Goal: Obtain resource: Obtain resource

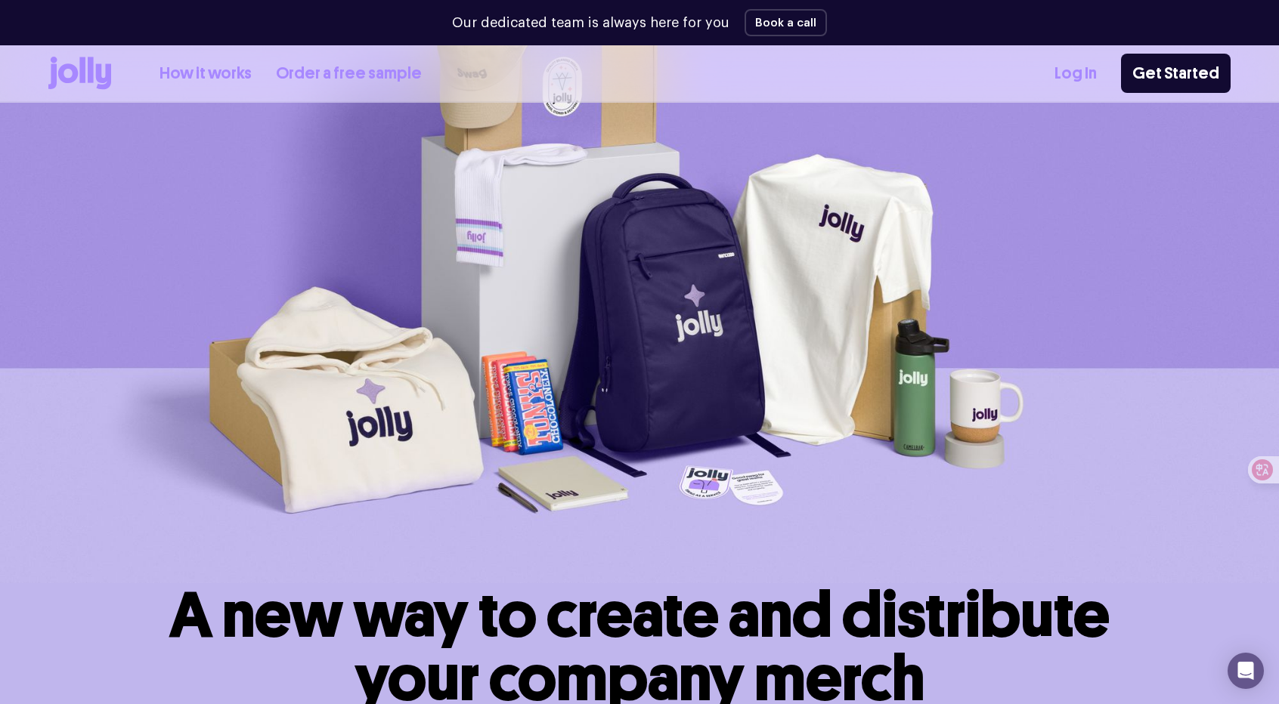
scroll to position [76, 0]
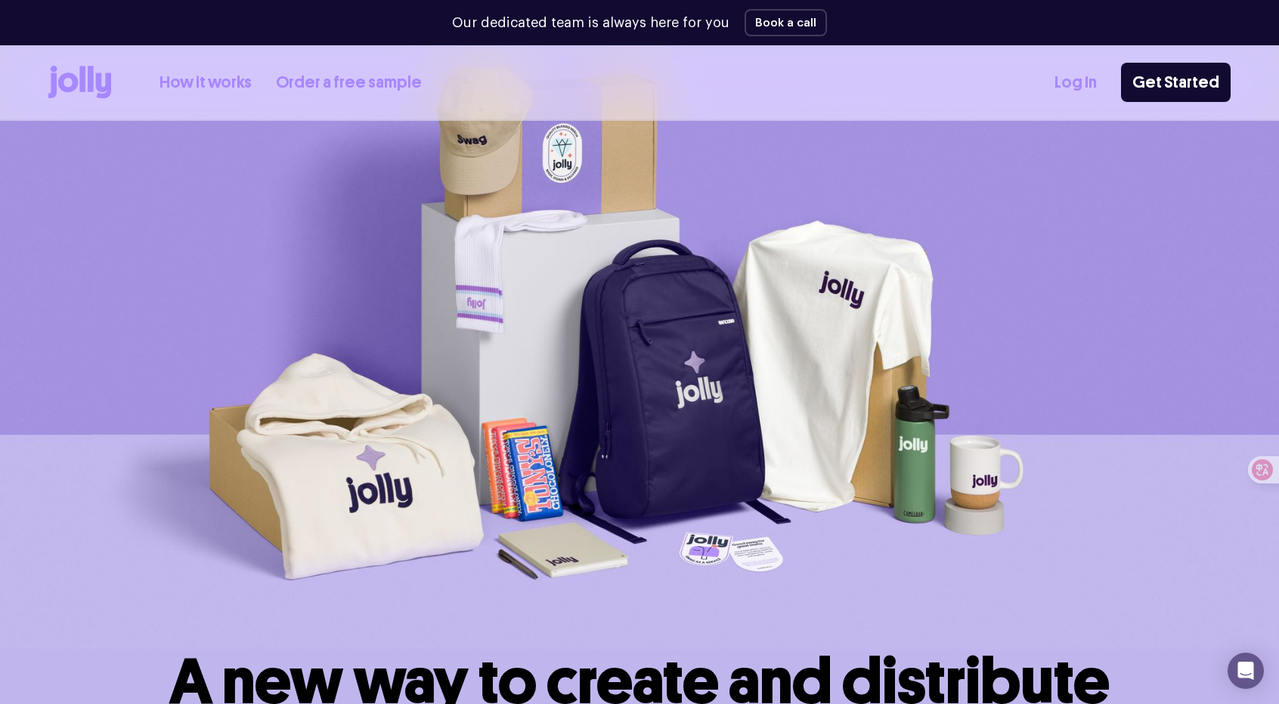
click at [223, 86] on link "How it works" at bounding box center [205, 82] width 92 height 25
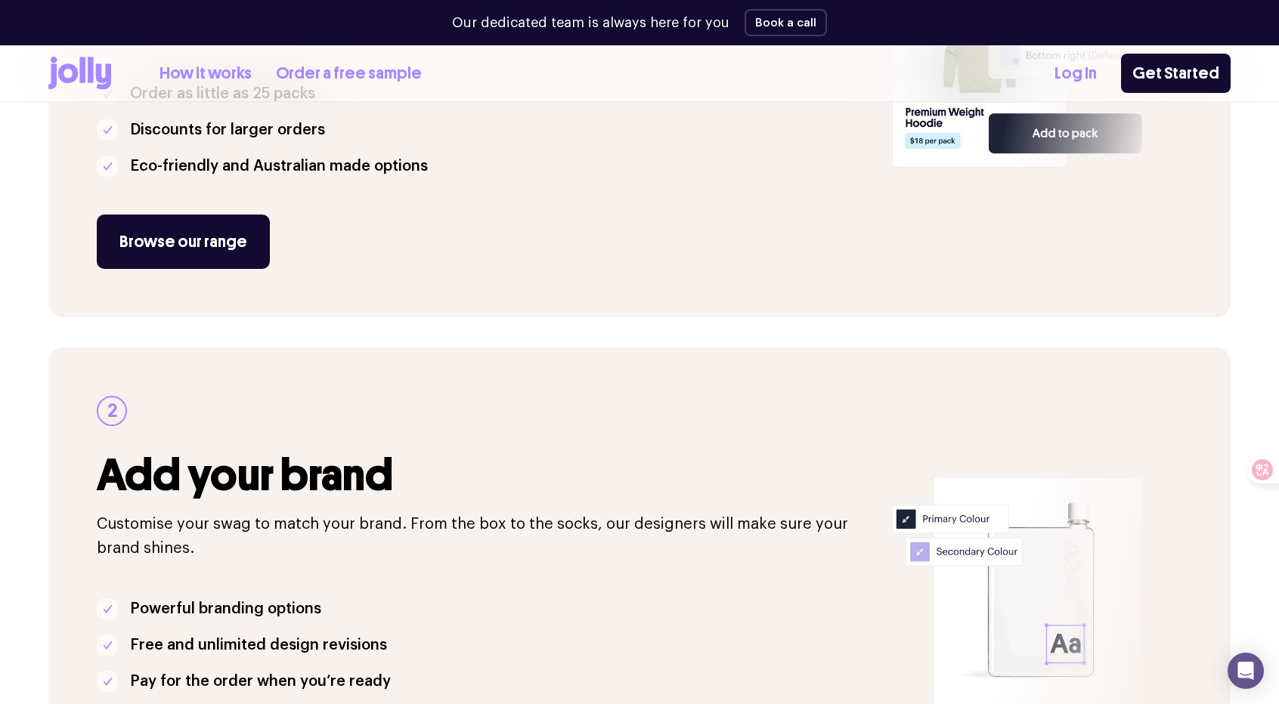
scroll to position [453, 0]
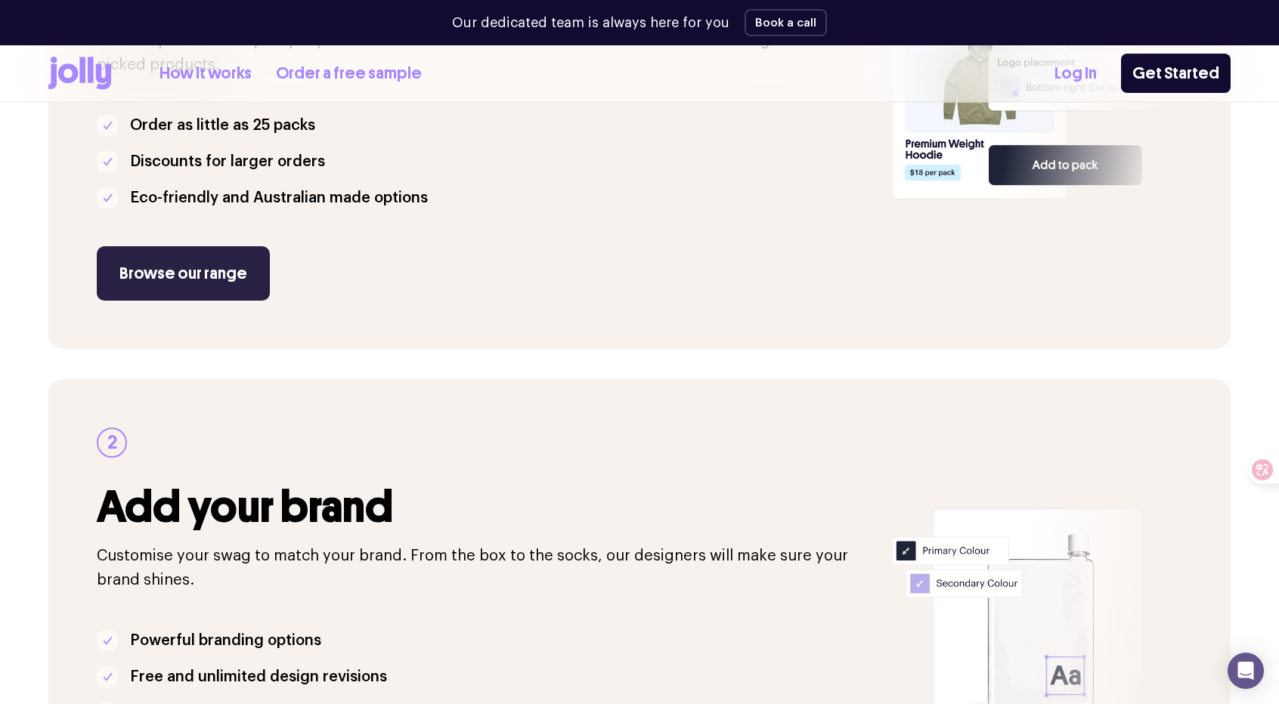
click at [230, 252] on link "Browse our range" at bounding box center [183, 273] width 173 height 54
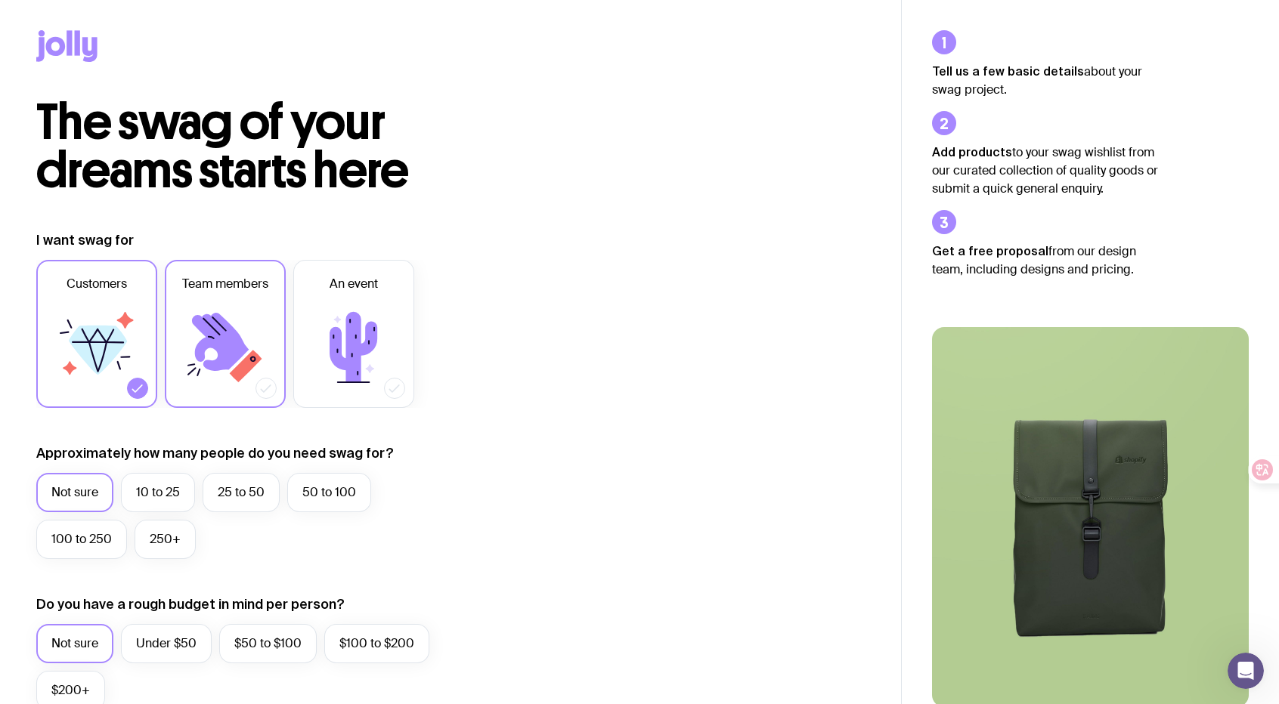
click at [262, 312] on icon at bounding box center [225, 347] width 91 height 91
click at [0, 0] on input "Team members" at bounding box center [0, 0] width 0 height 0
click at [342, 311] on icon at bounding box center [353, 347] width 91 height 91
click at [0, 0] on input "An event" at bounding box center [0, 0] width 0 height 0
click at [203, 320] on icon at bounding box center [225, 347] width 91 height 91
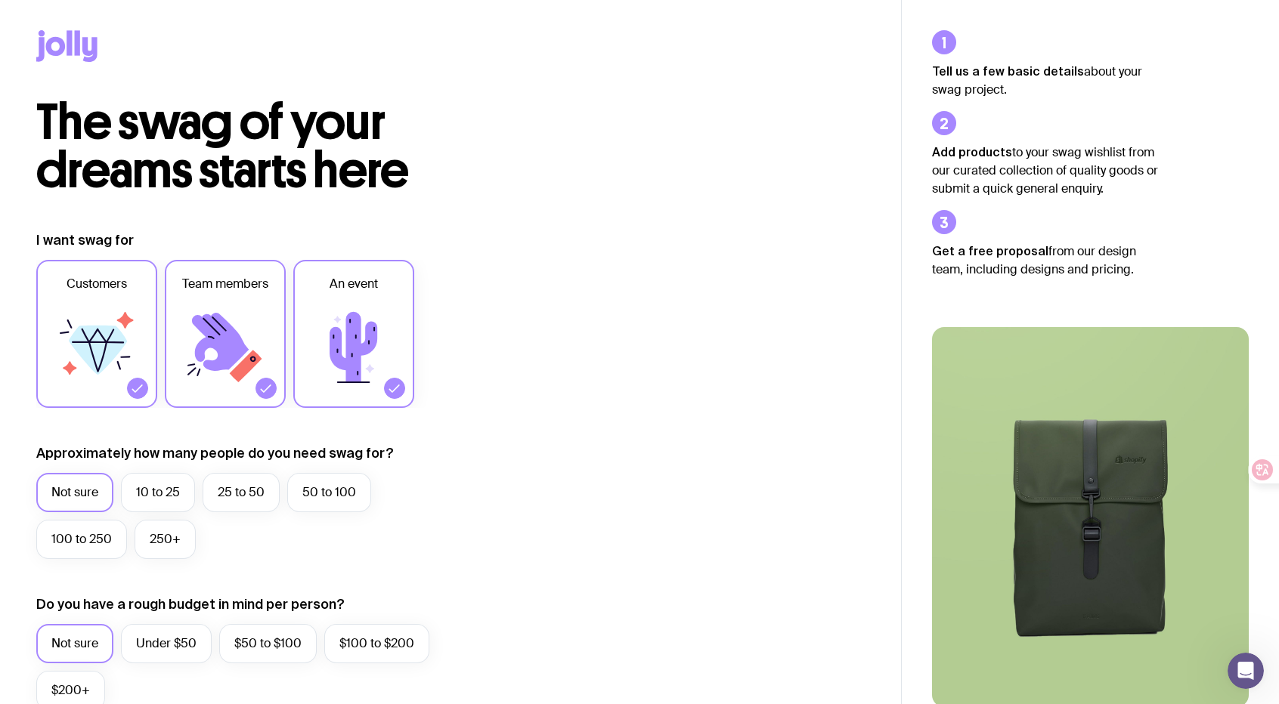
click at [0, 0] on input "Team members" at bounding box center [0, 0] width 0 height 0
click at [95, 328] on icon at bounding box center [98, 350] width 58 height 49
click at [0, 0] on input "Customers" at bounding box center [0, 0] width 0 height 0
click at [209, 315] on icon at bounding box center [220, 342] width 57 height 58
click at [0, 0] on input "Team members" at bounding box center [0, 0] width 0 height 0
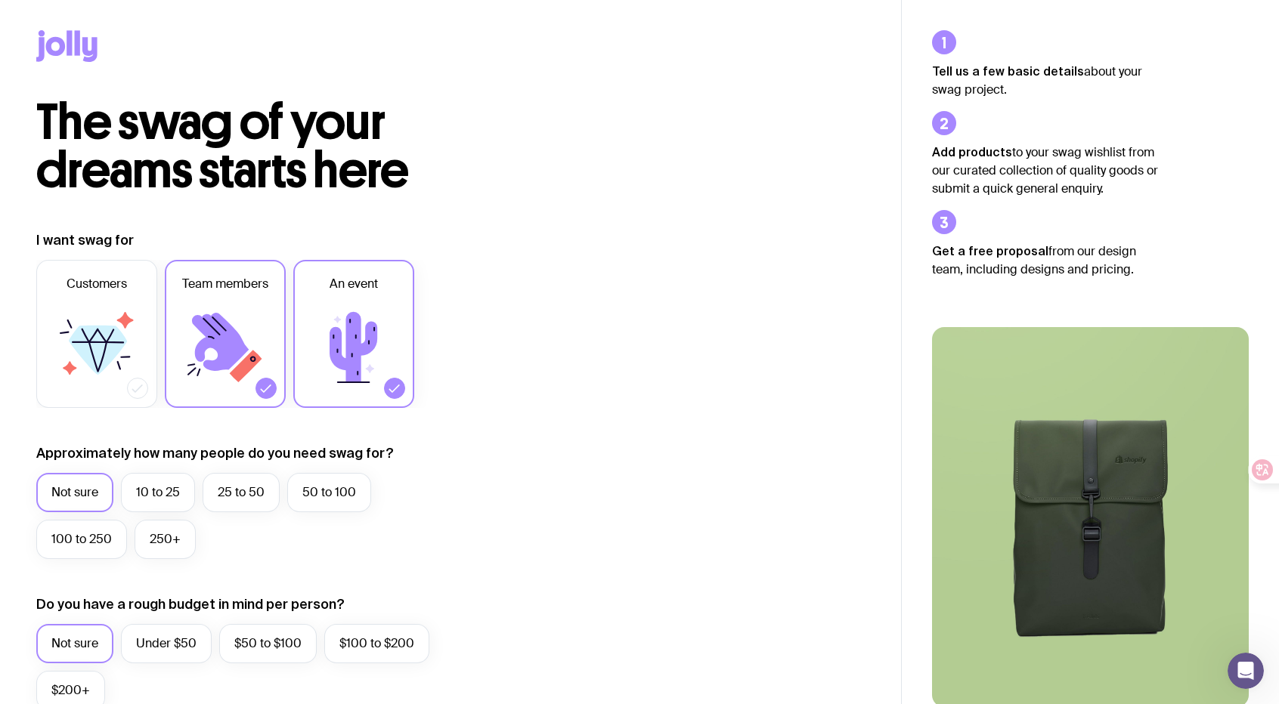
click at [312, 316] on icon at bounding box center [353, 347] width 91 height 91
click at [0, 0] on input "An event" at bounding box center [0, 0] width 0 height 0
click at [194, 326] on icon at bounding box center [225, 347] width 91 height 91
click at [0, 0] on input "Team members" at bounding box center [0, 0] width 0 height 0
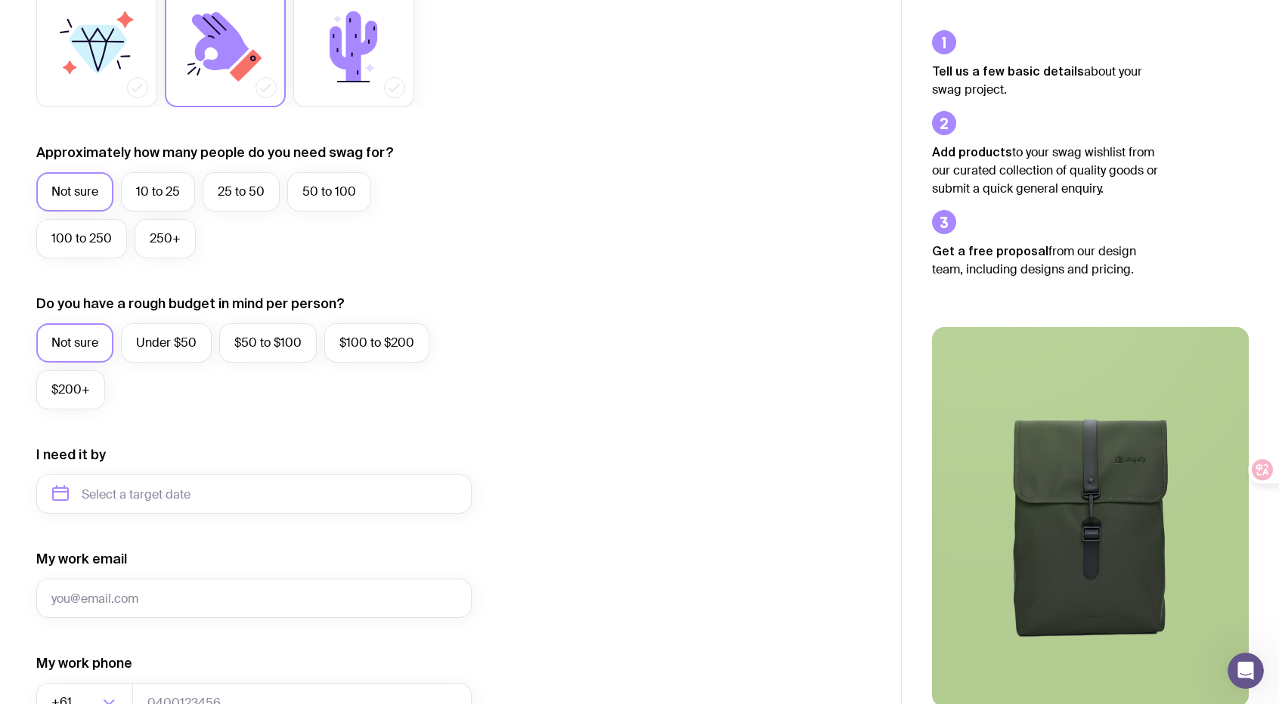
scroll to position [302, 0]
click at [184, 339] on label "Under $50" at bounding box center [166, 341] width 91 height 39
click at [0, 0] on input "Under $50" at bounding box center [0, 0] width 0 height 0
click at [85, 341] on label "Not sure" at bounding box center [74, 341] width 77 height 39
click at [0, 0] on input "Not sure" at bounding box center [0, 0] width 0 height 0
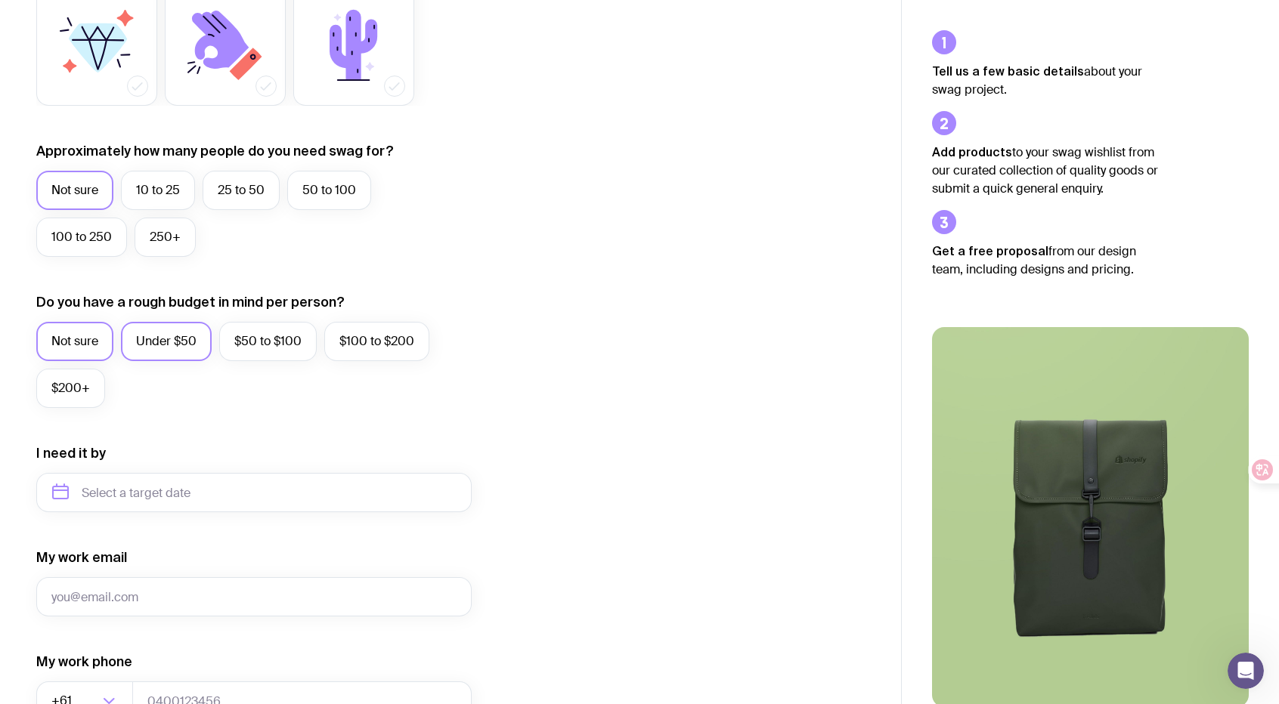
click at [172, 345] on label "Under $50" at bounding box center [166, 341] width 91 height 39
click at [0, 0] on input "Under $50" at bounding box center [0, 0] width 0 height 0
click at [270, 340] on label "$50 to $100" at bounding box center [267, 341] width 97 height 39
click at [0, 0] on input "$50 to $100" at bounding box center [0, 0] width 0 height 0
click at [350, 344] on label "$100 to $200" at bounding box center [376, 341] width 105 height 39
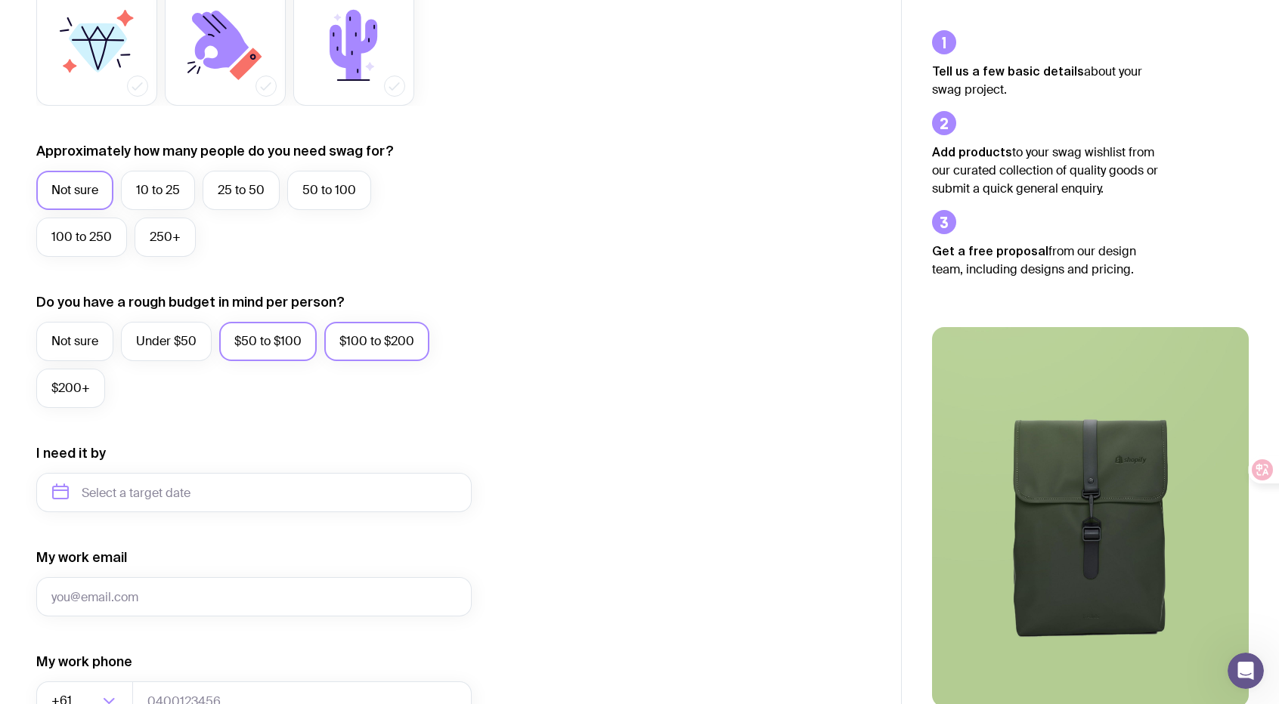
click at [0, 0] on input "$100 to $200" at bounding box center [0, 0] width 0 height 0
click at [268, 347] on label "$50 to $100" at bounding box center [267, 341] width 97 height 39
click at [0, 0] on input "$50 to $100" at bounding box center [0, 0] width 0 height 0
drag, startPoint x: 169, startPoint y: 345, endPoint x: 123, endPoint y: 349, distance: 46.3
click at [169, 345] on label "Under $50" at bounding box center [166, 341] width 91 height 39
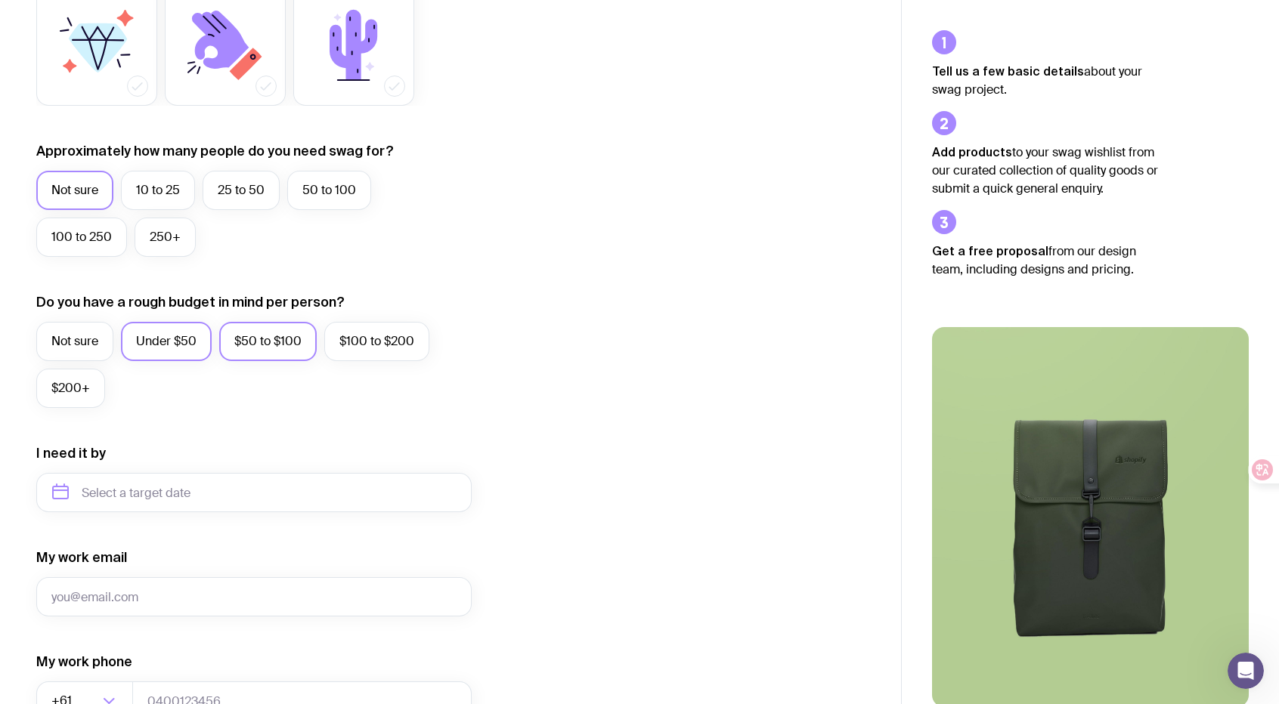
click at [0, 0] on input "Under $50" at bounding box center [0, 0] width 0 height 0
click at [83, 345] on label "Not sure" at bounding box center [74, 341] width 77 height 39
click at [0, 0] on input "Not sure" at bounding box center [0, 0] width 0 height 0
click at [74, 377] on label "$200+" at bounding box center [70, 388] width 69 height 39
click at [0, 0] on input "$200+" at bounding box center [0, 0] width 0 height 0
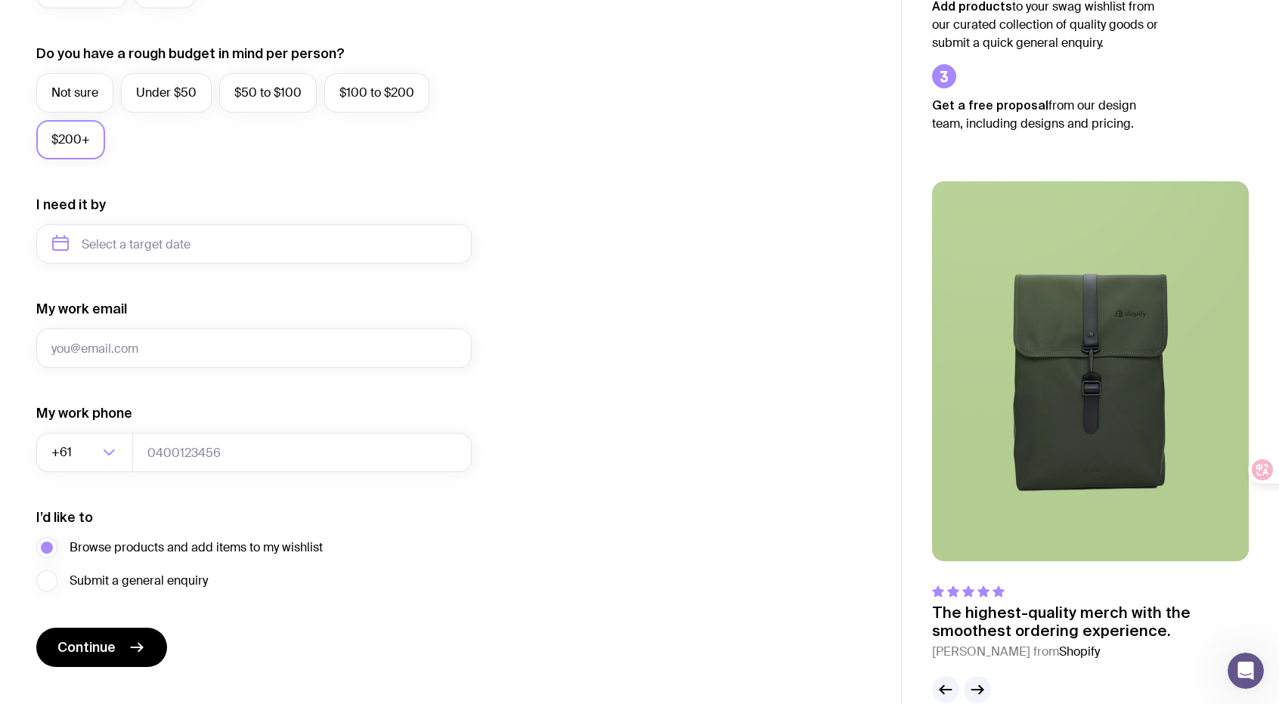
scroll to position [580, 0]
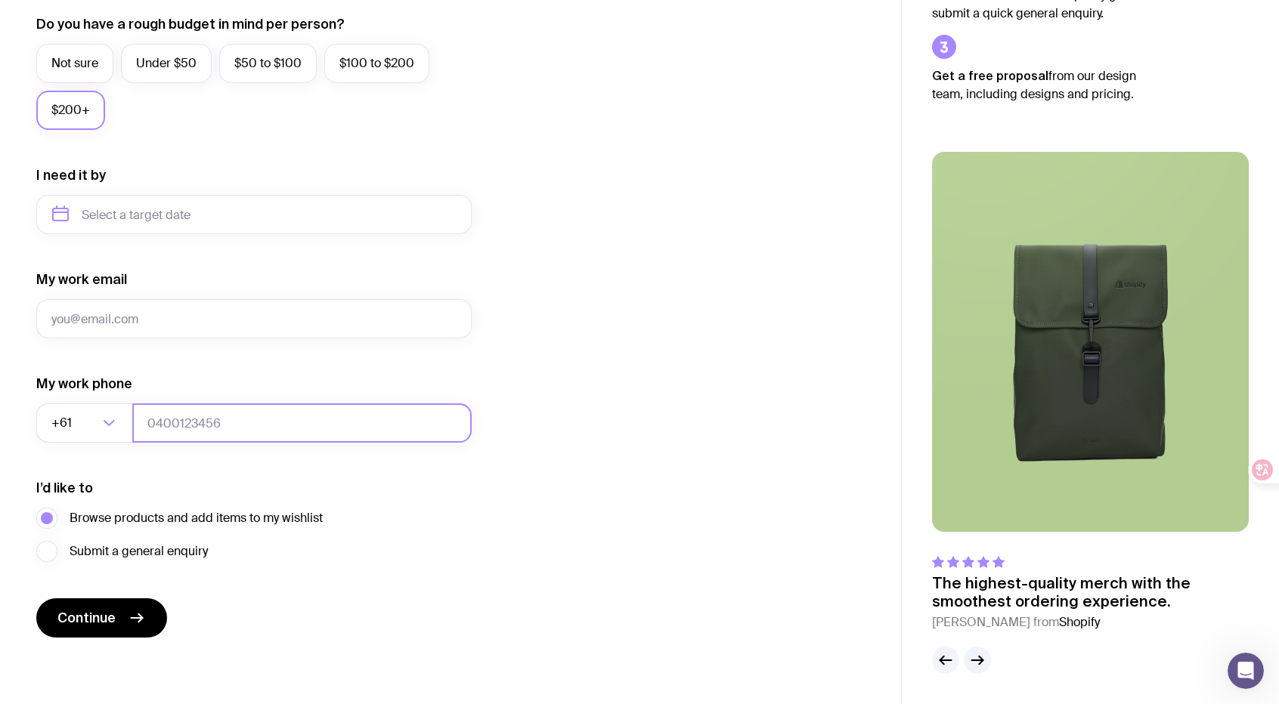
click at [187, 421] on input "tel" at bounding box center [301, 423] width 339 height 39
click at [636, 362] on div "I want swag for Customers Team members An event Approximately how many people d…" at bounding box center [450, 144] width 828 height 987
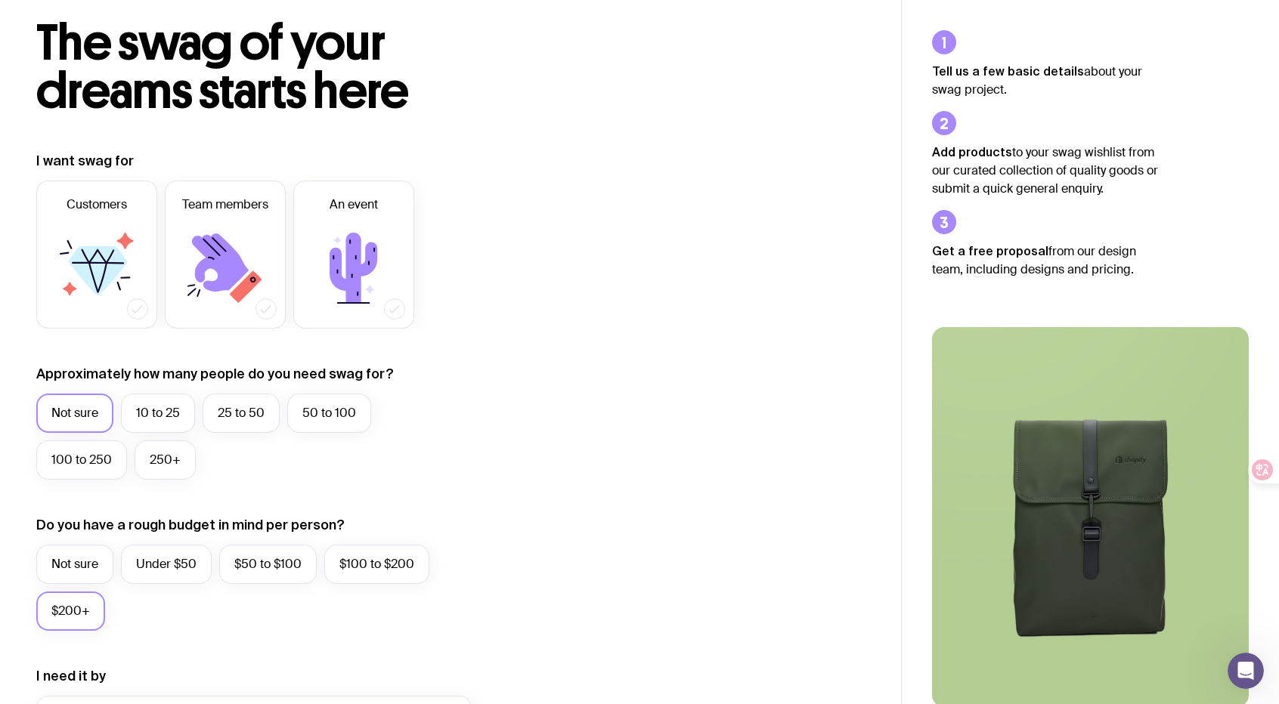
scroll to position [0, 0]
